Goal: Check status: Check status

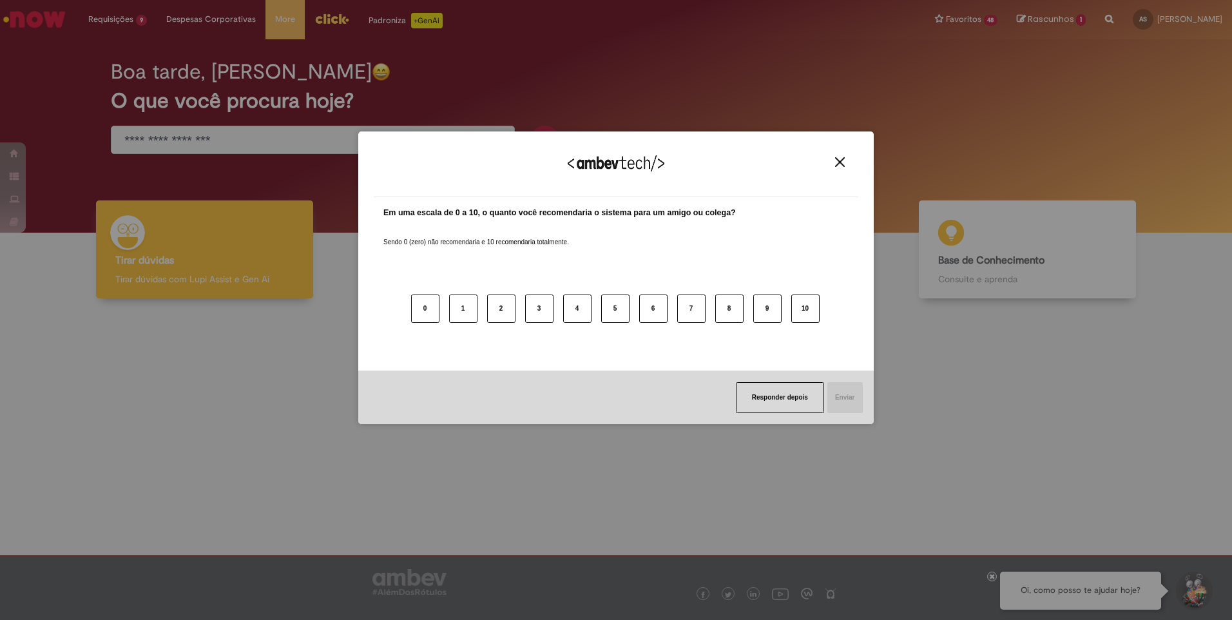
click at [844, 170] on div "Agradecemos seu feedback!" at bounding box center [616, 172] width 484 height 50
click at [837, 160] on img "Close" at bounding box center [840, 162] width 10 height 10
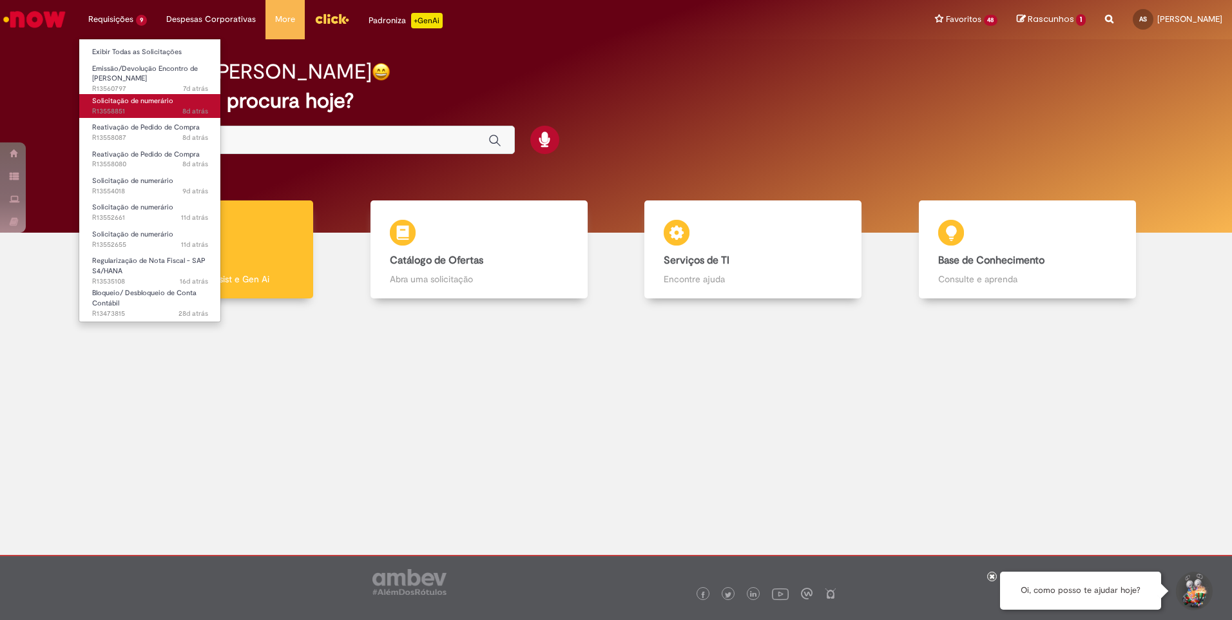
click at [154, 111] on span "8d atrás 8 dias atrás R13558851" at bounding box center [150, 111] width 116 height 10
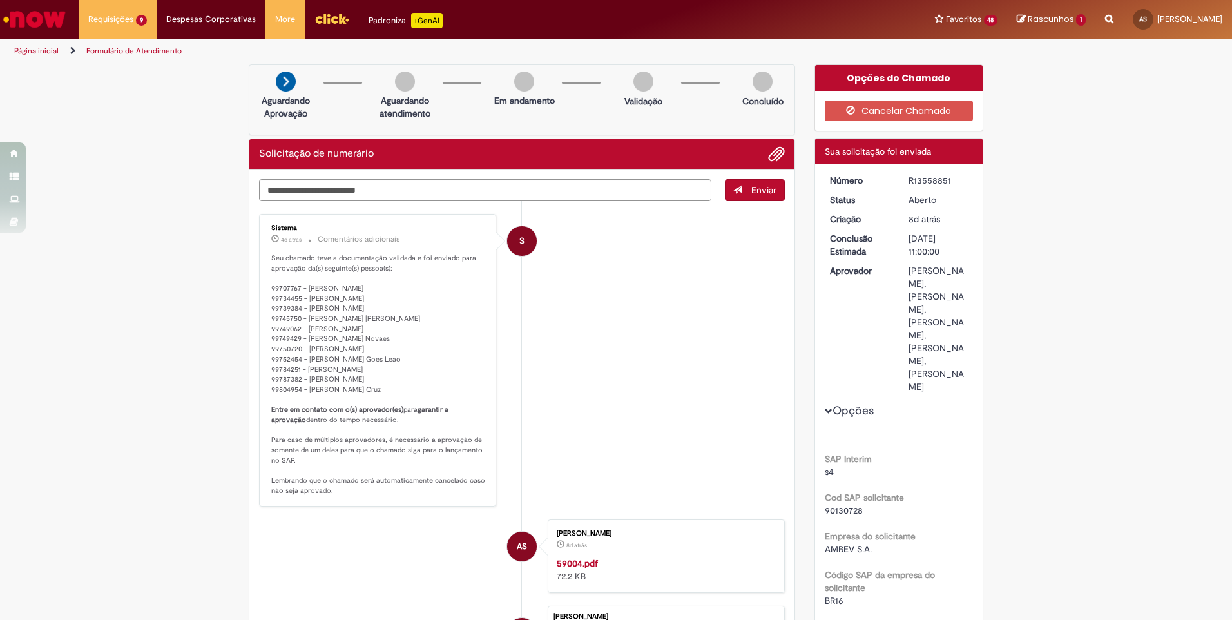
drag, startPoint x: 946, startPoint y: 184, endPoint x: 905, endPoint y: 183, distance: 40.6
click at [908, 183] on div "R13558851" at bounding box center [938, 180] width 60 height 13
copy div "R13558851"
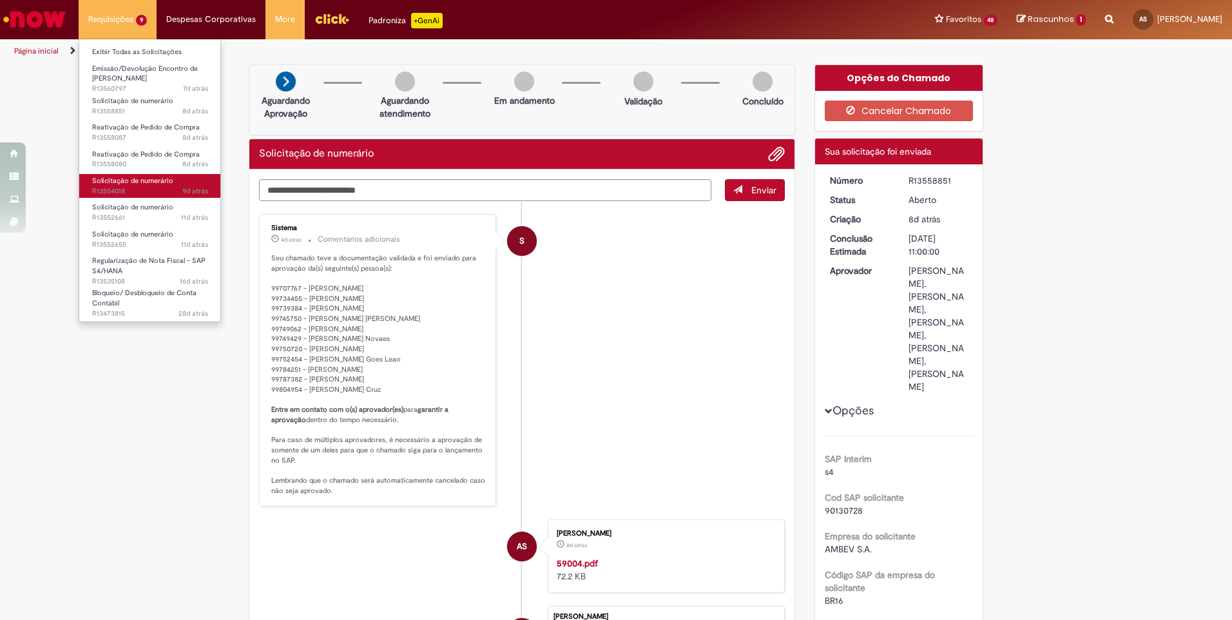
click at [128, 186] on span "9d atrás 9 dias atrás R13554018" at bounding box center [150, 191] width 116 height 10
click at [120, 179] on span "Solicitação de numerário" at bounding box center [132, 181] width 81 height 10
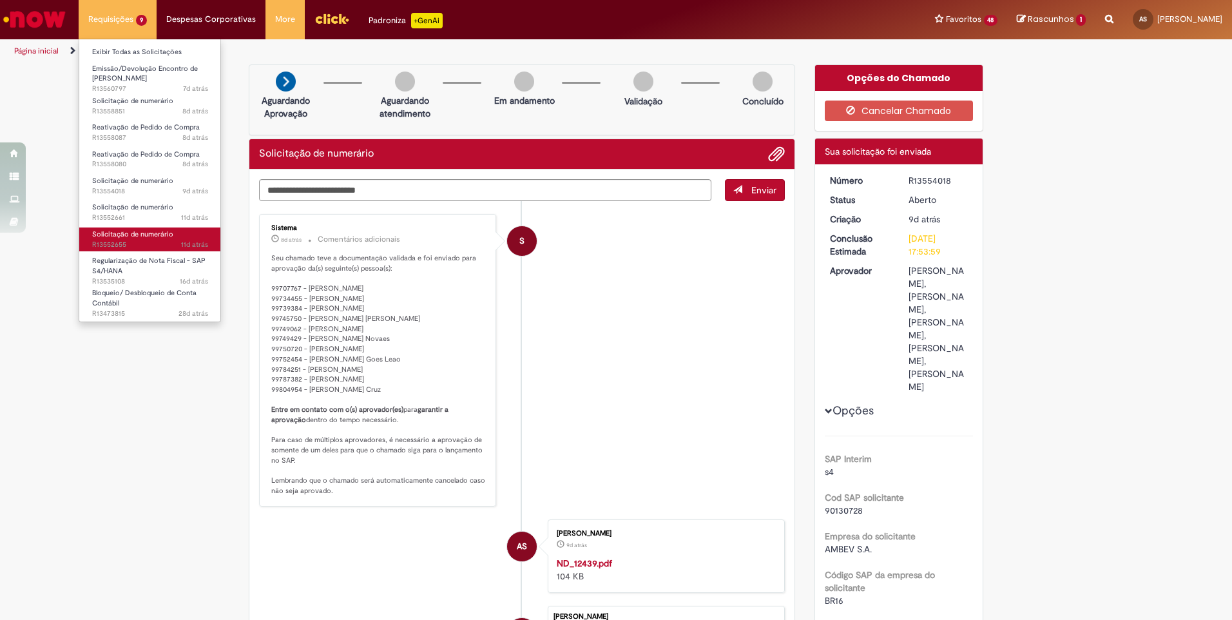
click at [171, 240] on span "11d atrás 11 dias atrás R13552655" at bounding box center [150, 245] width 116 height 10
click at [144, 239] on link "Solicitação de numerário 11d atrás 11 dias atrás R13552655" at bounding box center [150, 239] width 142 height 24
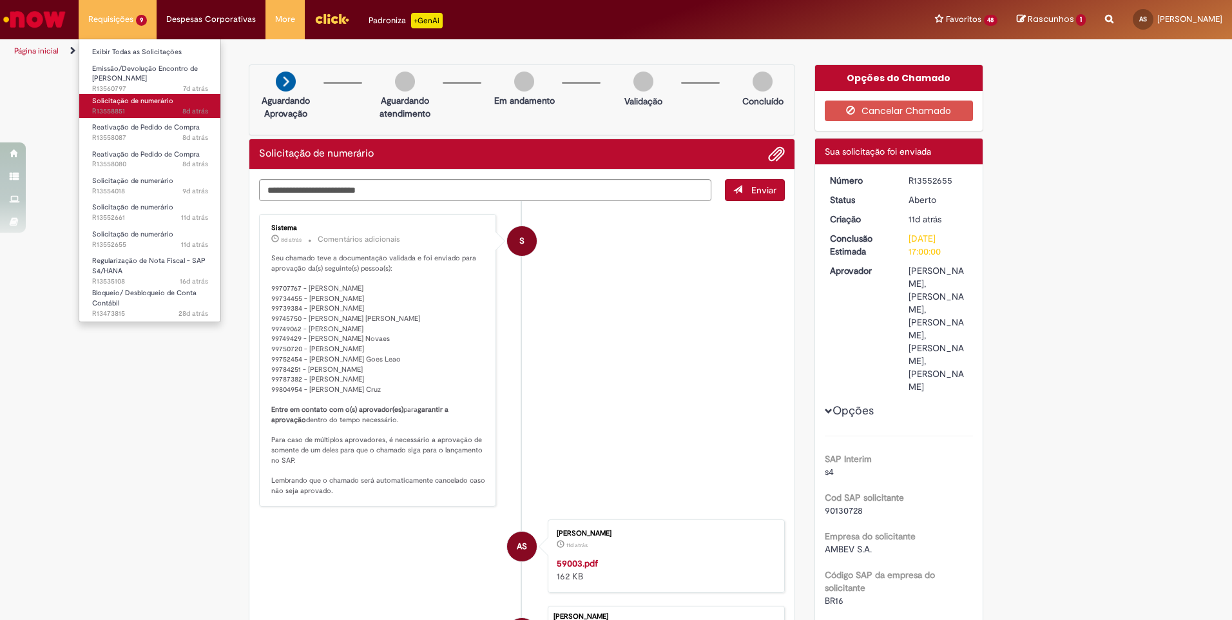
click at [156, 113] on span "8d atrás 8 dias atrás R13558851" at bounding box center [150, 111] width 116 height 10
click at [148, 108] on span "8d atrás 8 dias atrás R13558851" at bounding box center [150, 111] width 116 height 10
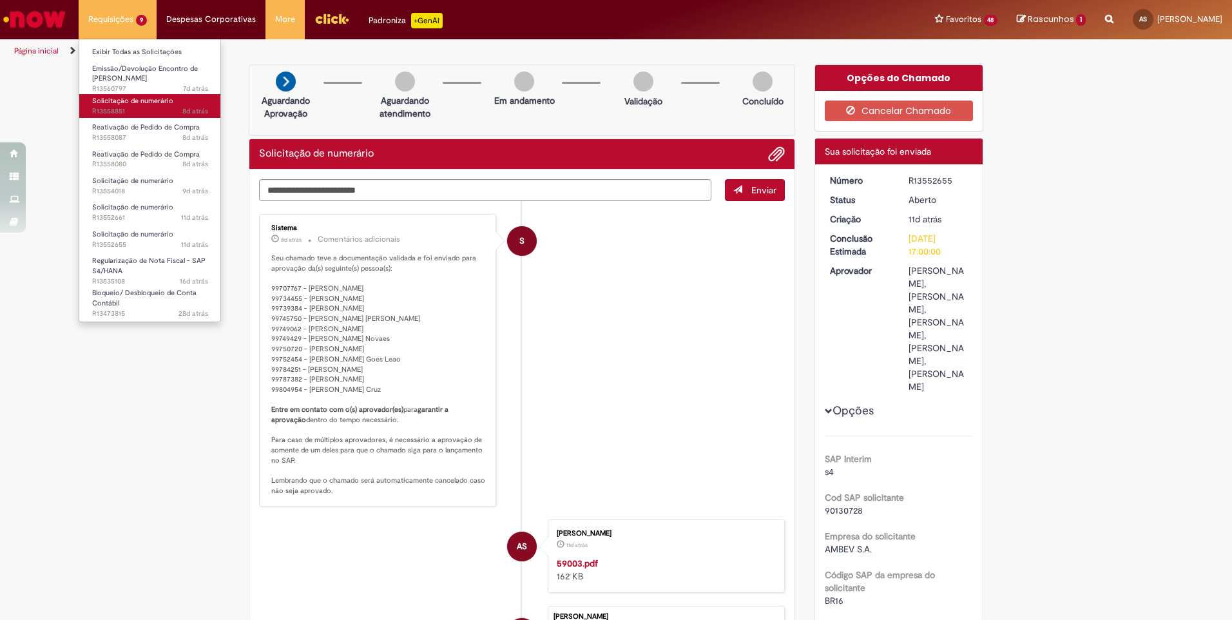
click at [148, 108] on span "8d atrás 8 dias atrás R13558851" at bounding box center [150, 111] width 116 height 10
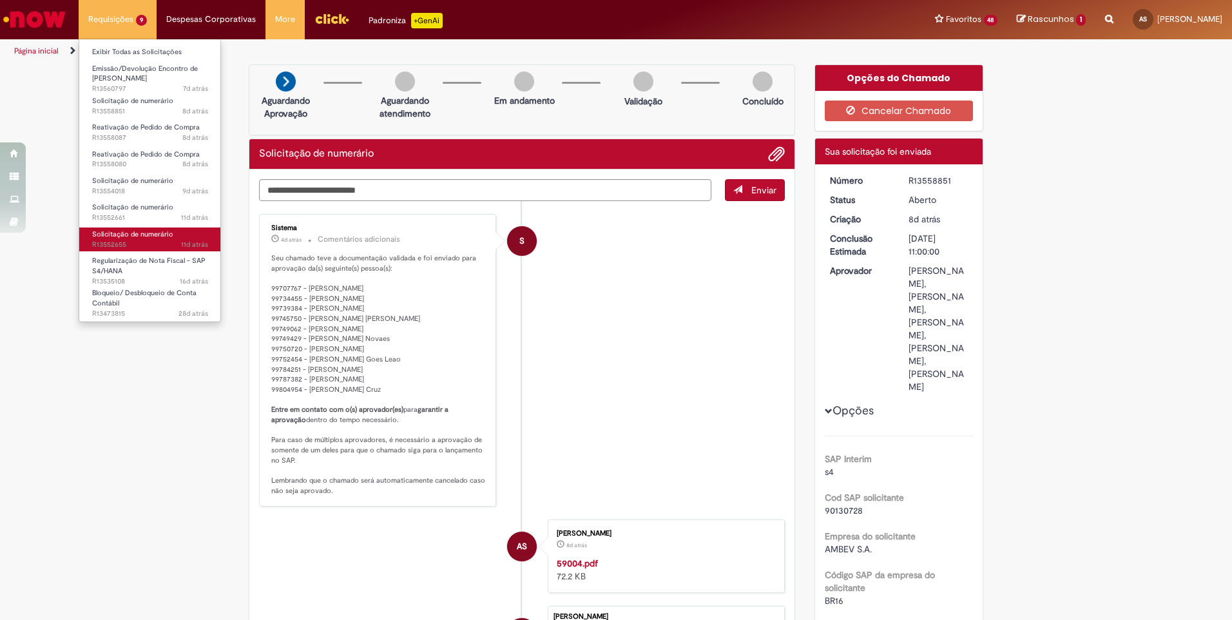
click at [149, 234] on span "Solicitação de numerário" at bounding box center [132, 234] width 81 height 10
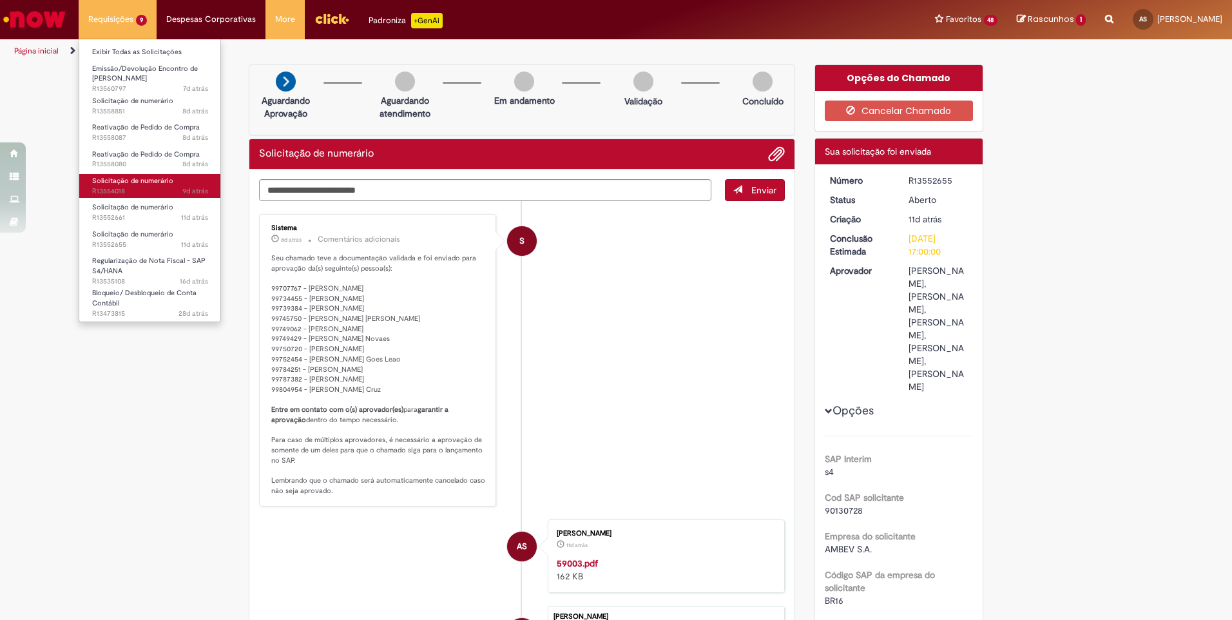
click at [149, 190] on span "9d atrás 9 dias atrás R13554018" at bounding box center [150, 191] width 116 height 10
click at [143, 189] on span "9d atrás 9 dias atrás R13554018" at bounding box center [150, 191] width 116 height 10
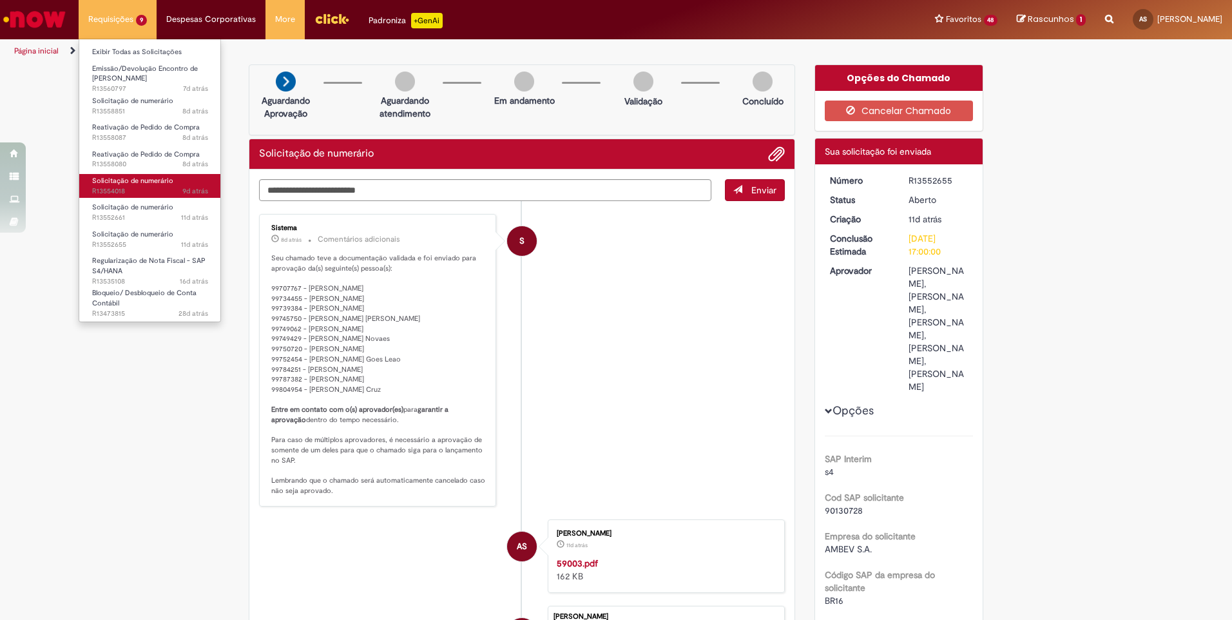
click at [143, 189] on span "9d atrás 9 dias atrás R13554018" at bounding box center [150, 191] width 116 height 10
click at [140, 213] on span "11d atrás 11 dias atrás R13552661" at bounding box center [150, 218] width 116 height 10
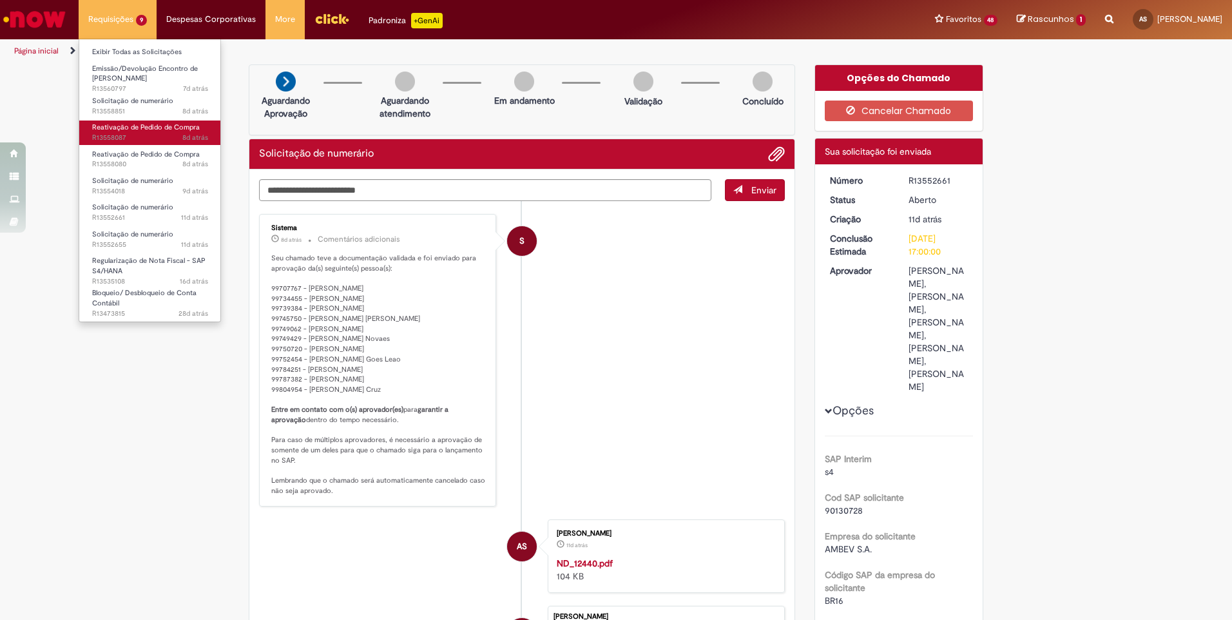
click at [151, 129] on span "Reativação de Pedido de Compra" at bounding box center [146, 127] width 108 height 10
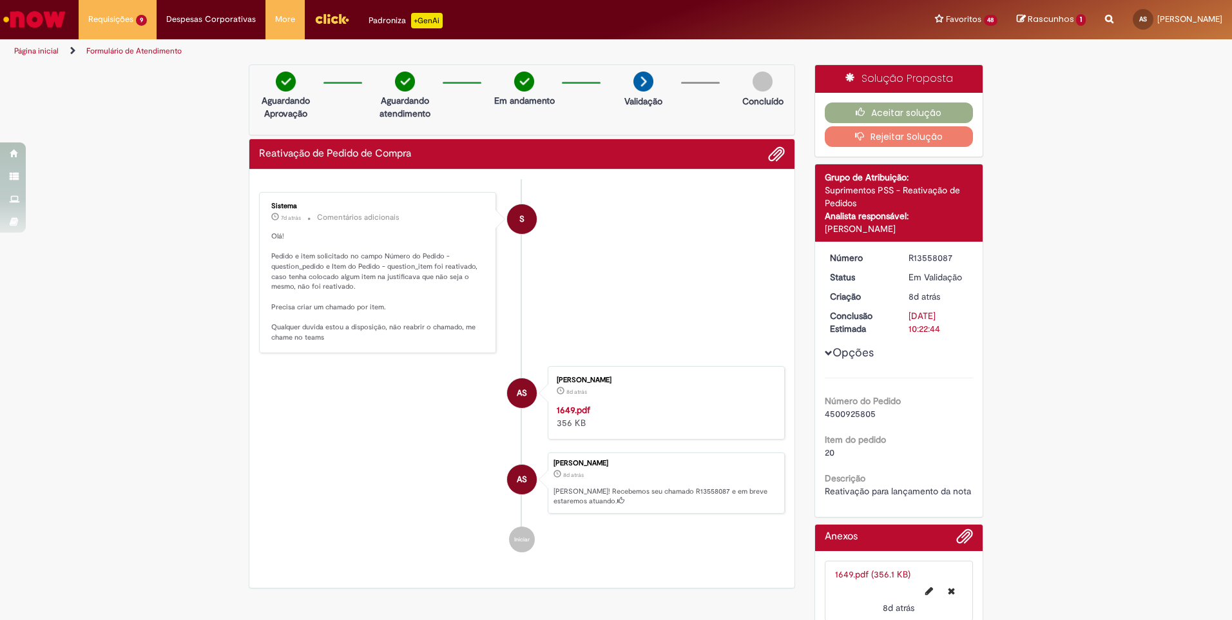
click at [1096, 306] on div "Verificar Código de Barras Aguardando Aprovação Aguardando atendimento Em andam…" at bounding box center [616, 350] width 1232 height 573
click at [558, 412] on strong "1649.pdf" at bounding box center [573, 410] width 33 height 12
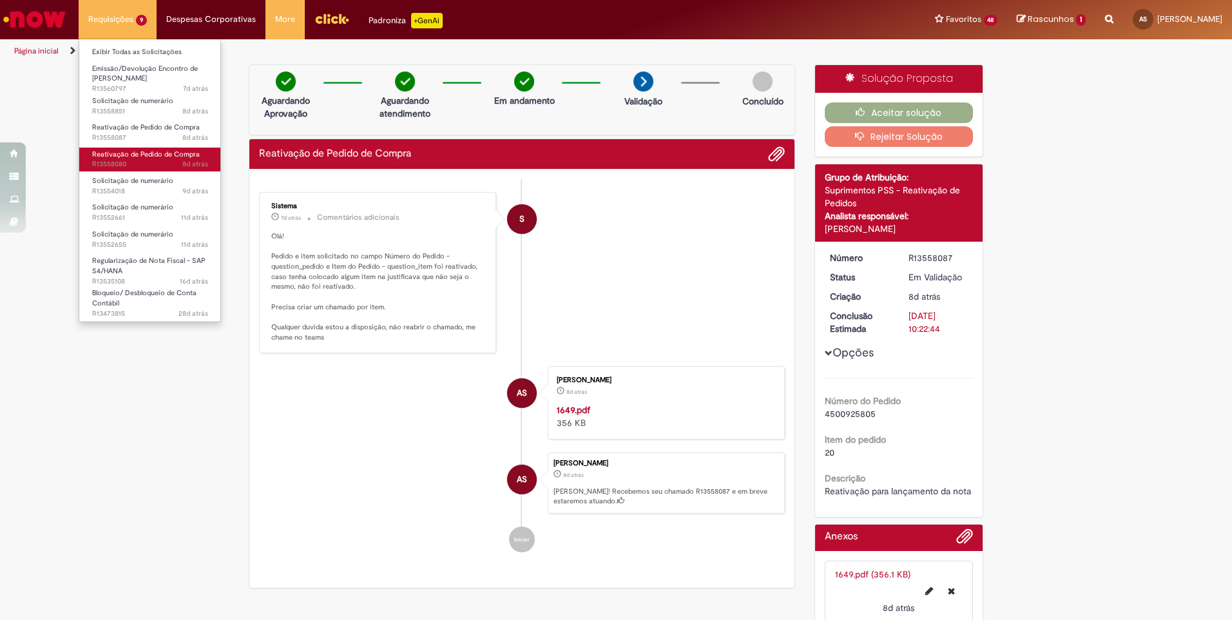
click at [149, 152] on span "Reativação de Pedido de Compra" at bounding box center [146, 154] width 108 height 10
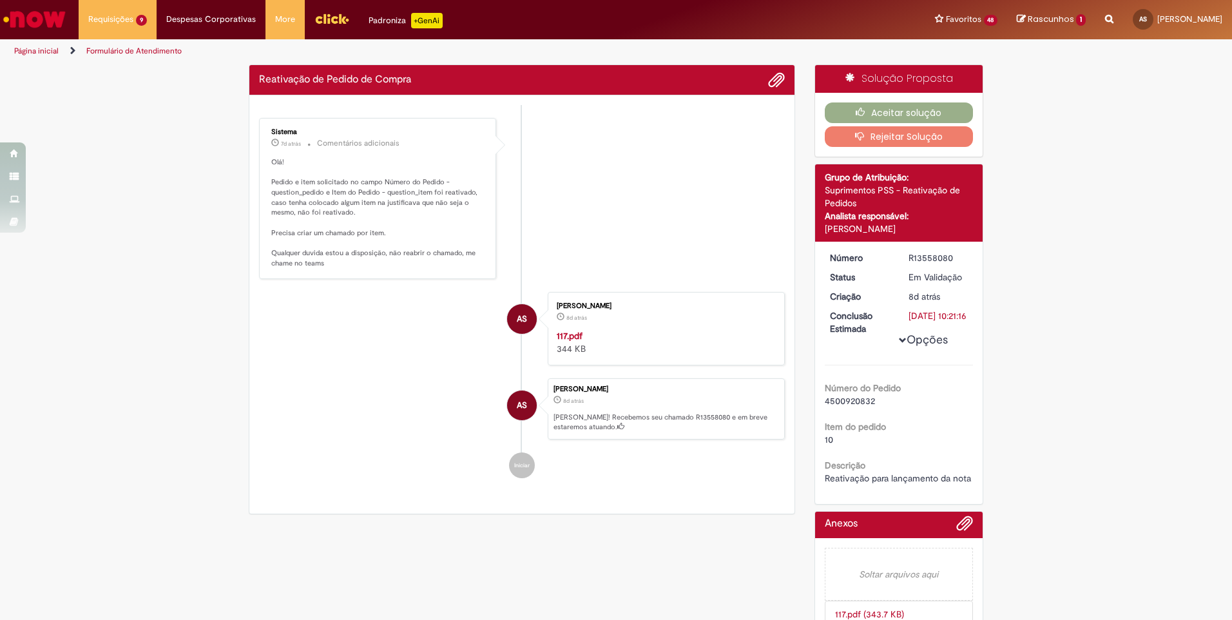
click at [564, 408] on div "Verificar Código de Barras Reativação de Pedido de Compra Enviar Sistema 7d atr…" at bounding box center [616, 370] width 754 height 613
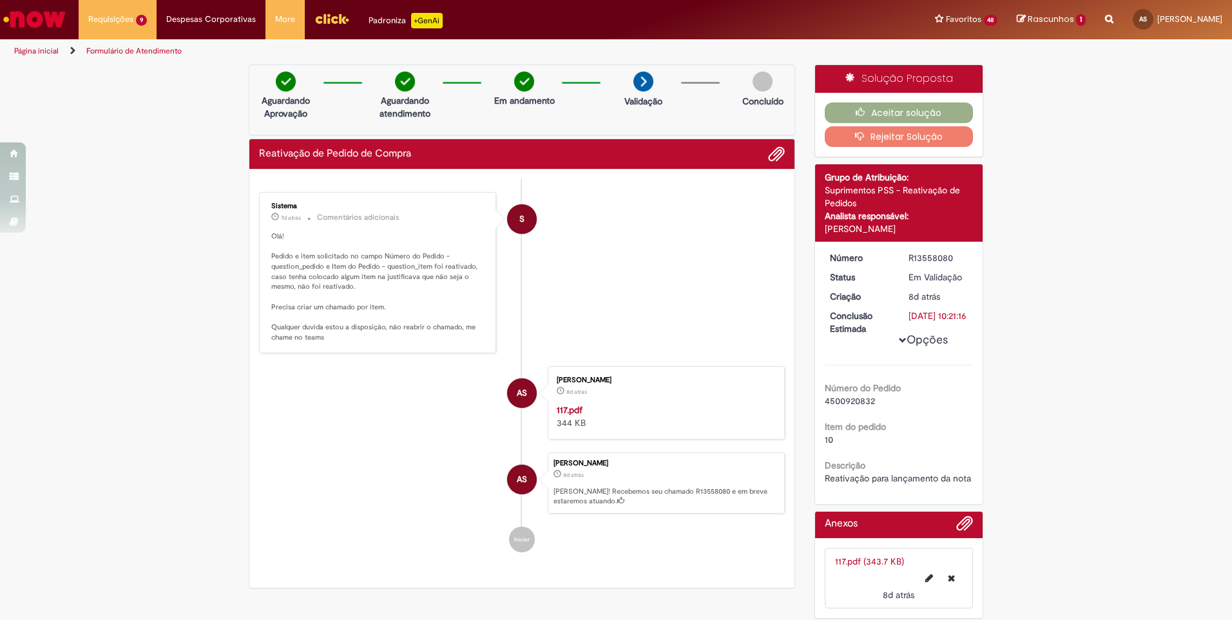
click at [560, 407] on strong "117.pdf" at bounding box center [570, 410] width 26 height 12
